Goal: Task Accomplishment & Management: Manage account settings

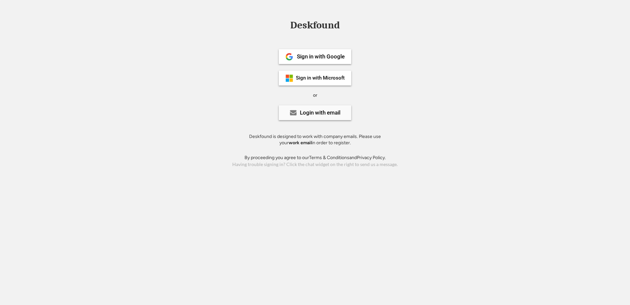
click at [328, 113] on div "Login with email" at bounding box center [320, 113] width 41 height 6
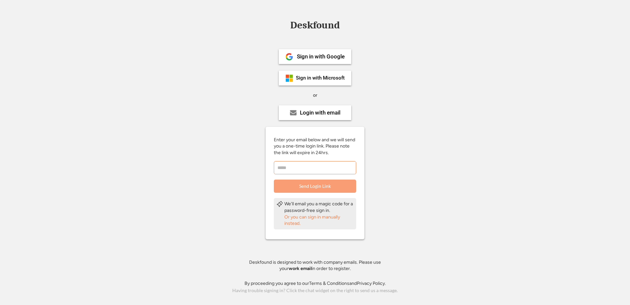
click at [321, 169] on input "email" at bounding box center [315, 167] width 82 height 13
type input "**********"
click at [326, 184] on button "Send Login Link" at bounding box center [315, 185] width 82 height 13
click at [329, 218] on div "Or you can sign in manually instead." at bounding box center [319, 220] width 69 height 13
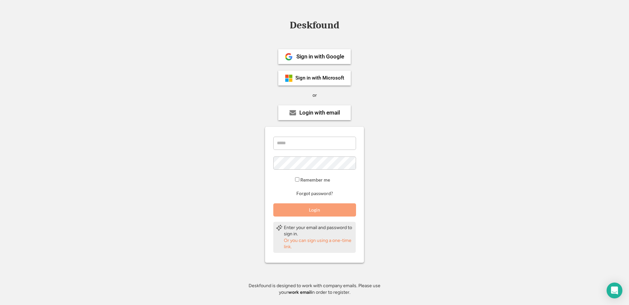
click at [297, 181] on div "Remember me" at bounding box center [315, 180] width 42 height 8
click at [310, 191] on button "Forgot password?" at bounding box center [314, 193] width 39 height 6
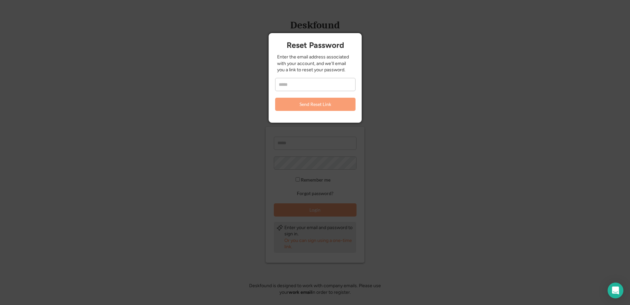
click at [314, 87] on input "email" at bounding box center [315, 84] width 80 height 13
type input "**********"
click at [326, 104] on button "Send Reset Link" at bounding box center [315, 104] width 80 height 13
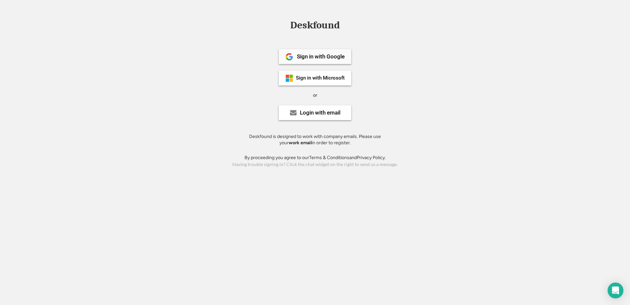
click at [334, 57] on div "Sign in with Google" at bounding box center [321, 57] width 48 height 6
